Goal: Obtain resource: Obtain resource

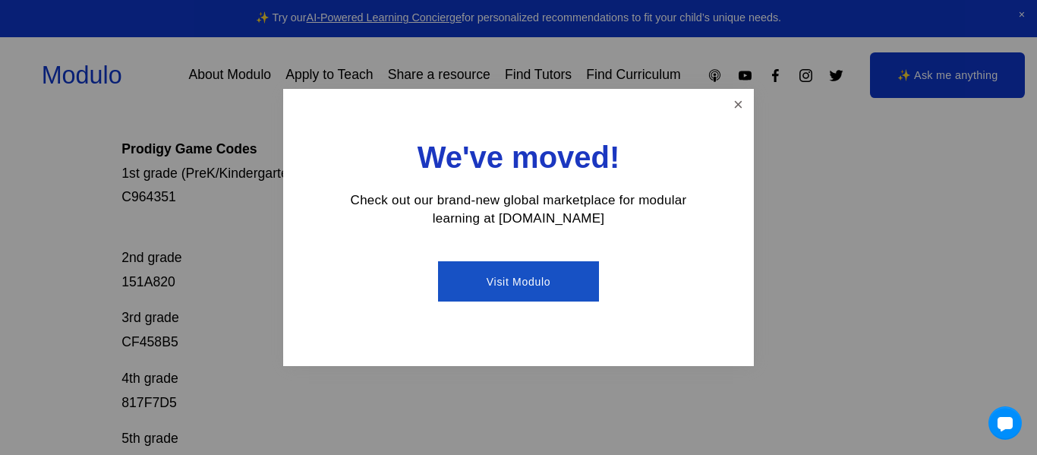
scroll to position [254, 0]
click at [735, 99] on link "Close" at bounding box center [738, 104] width 27 height 27
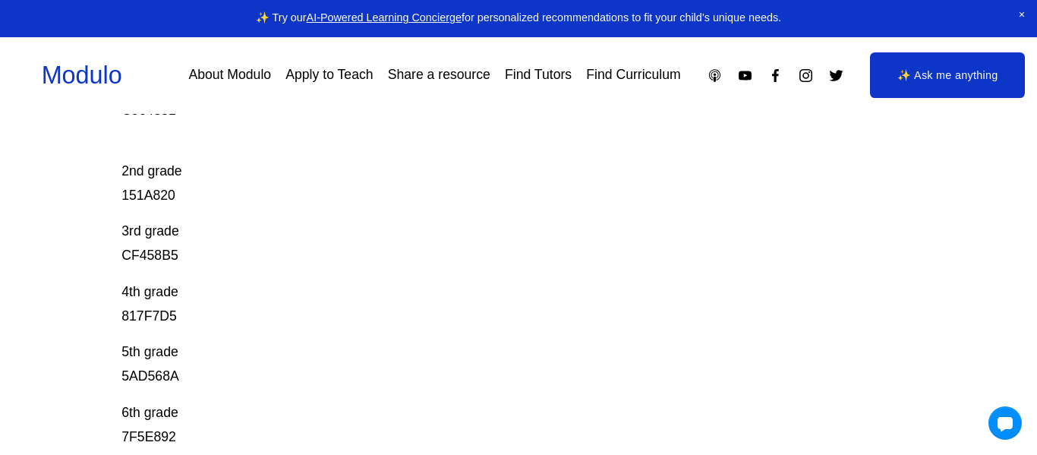
scroll to position [344, 0]
drag, startPoint x: 120, startPoint y: 193, endPoint x: 180, endPoint y: 195, distance: 60.0
click at [180, 195] on div "Prodigy Game Codes Prodigy is our go-to mastery- based tool to give kids lots o…" at bounding box center [518, 296] width 1037 height 916
click at [159, 192] on p "2nd grade 151A820" at bounding box center [478, 170] width 714 height 72
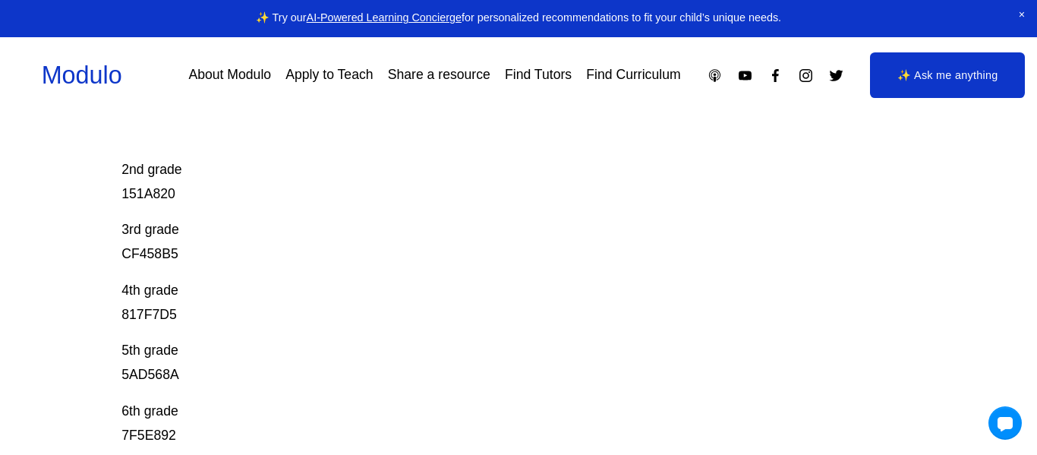
click at [159, 192] on p "2nd grade 151A820" at bounding box center [478, 170] width 714 height 72
copy p "151A820"
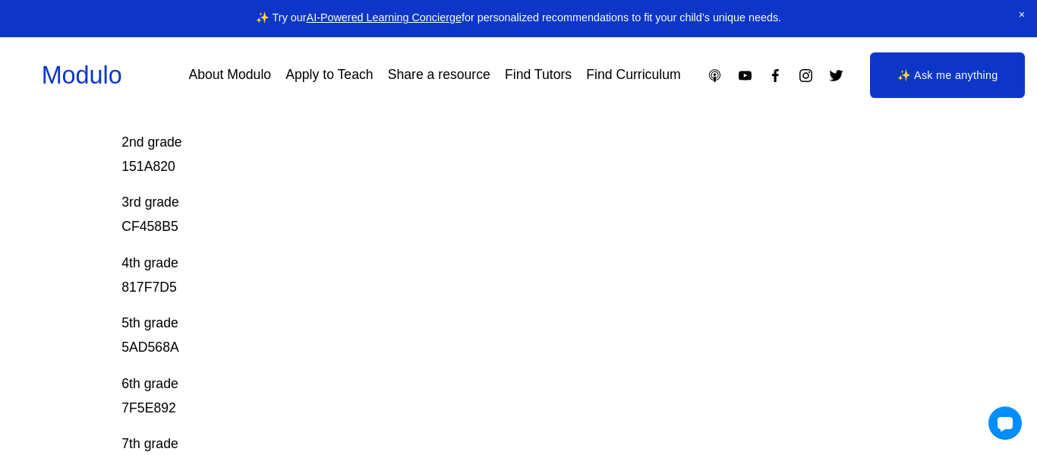
click at [218, 188] on div "Prodigy Game Codes Prodigy is our go-to mastery- based tool to give kids lots o…" at bounding box center [478, 176] width 714 height 730
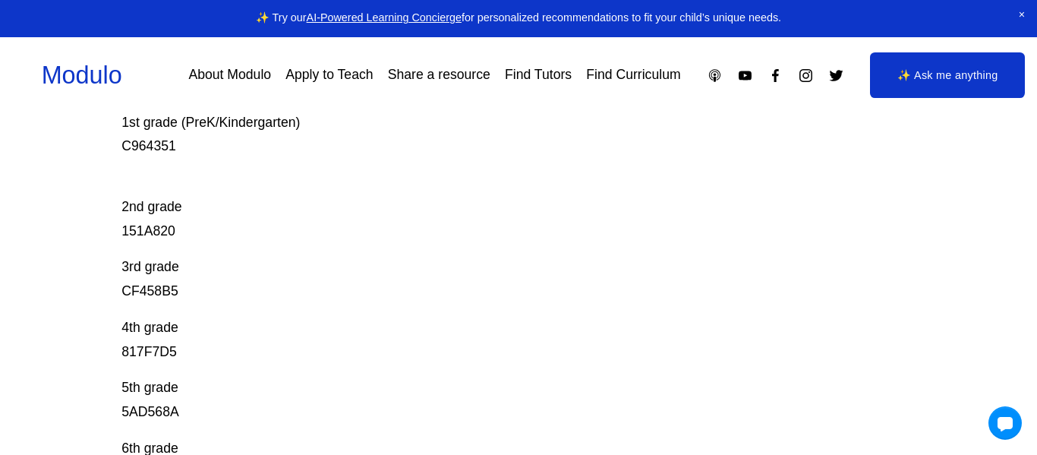
scroll to position [283, 0]
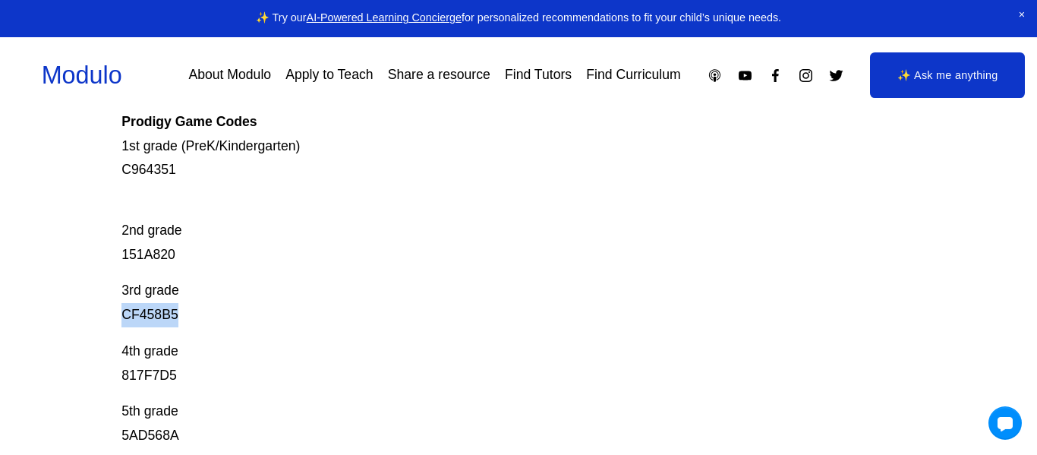
drag, startPoint x: 181, startPoint y: 316, endPoint x: 125, endPoint y: 313, distance: 57.0
click at [125, 313] on p "3rd grade CF458B5" at bounding box center [478, 303] width 714 height 49
copy p "CF458B5"
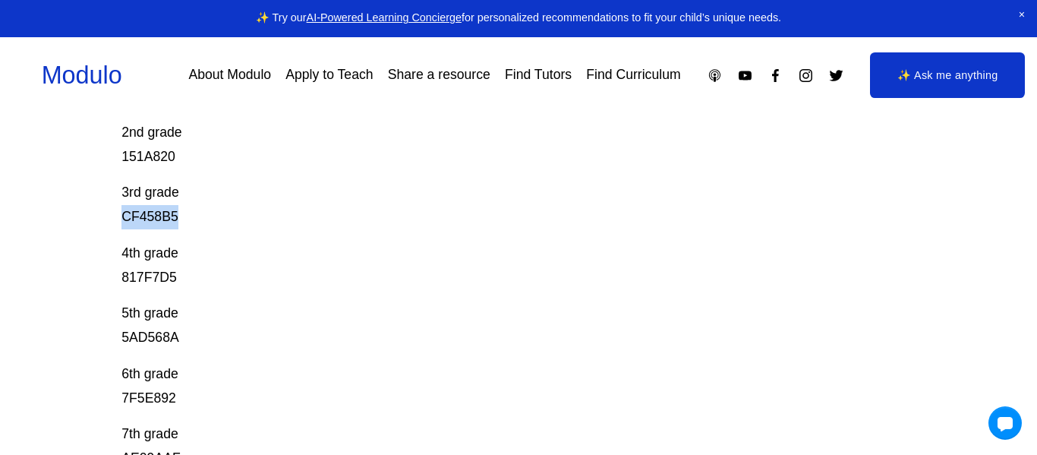
click at [263, 233] on div "Prodigy Game Codes Prodigy is our go-to mastery- based tool to give kids lots o…" at bounding box center [478, 166] width 714 height 730
click at [129, 287] on p "4th grade 817F7D5" at bounding box center [478, 265] width 714 height 49
click at [133, 273] on p "4th grade 817F7D5" at bounding box center [478, 265] width 714 height 49
copy p "817F7D5"
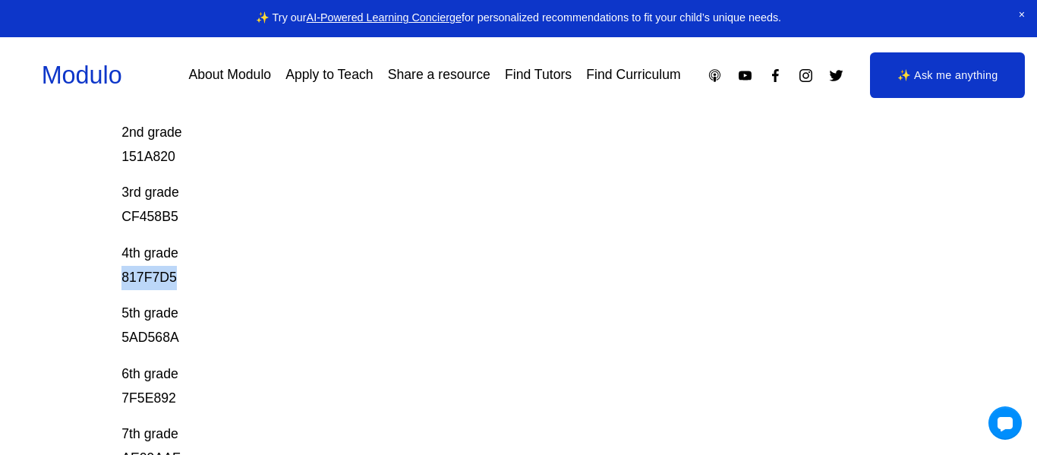
click at [2, 268] on div "Prodigy Game Codes Prodigy is our go-to mastery- based tool to give kids lots o…" at bounding box center [518, 259] width 1037 height 916
click at [162, 334] on p "5th grade 5AD568A" at bounding box center [478, 325] width 714 height 49
copy p "5AD568A"
click at [277, 267] on p "4th grade 817F7D5" at bounding box center [478, 265] width 714 height 49
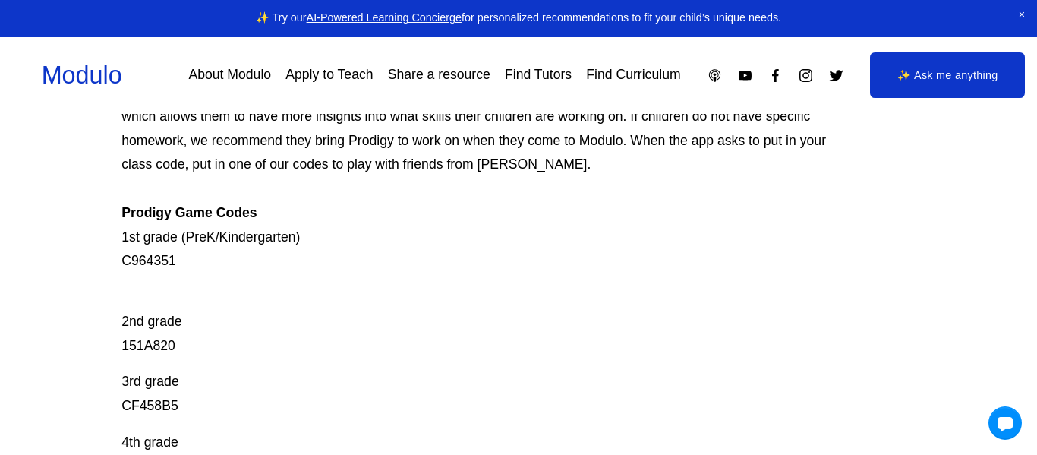
scroll to position [0, 0]
